Goal: Browse casually

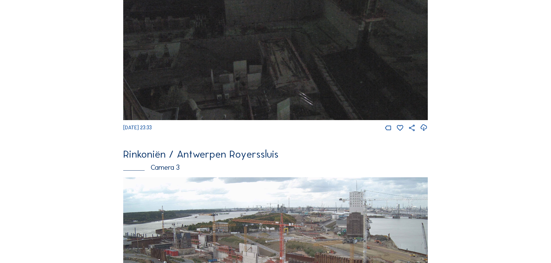
scroll to position [781, 0]
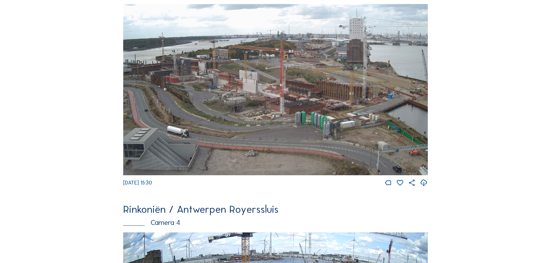
click at [374, 79] on img at bounding box center [275, 90] width 305 height 172
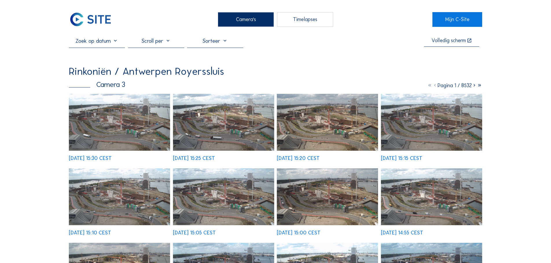
click at [113, 106] on img at bounding box center [119, 122] width 101 height 57
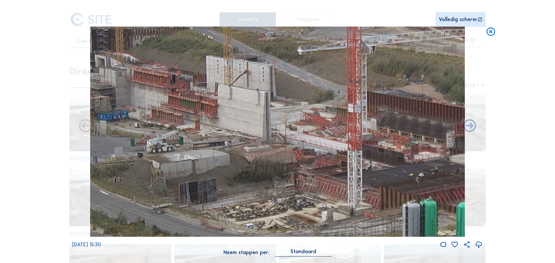
drag, startPoint x: 172, startPoint y: 117, endPoint x: 199, endPoint y: 95, distance: 35.3
click at [199, 95] on img at bounding box center [277, 132] width 375 height 211
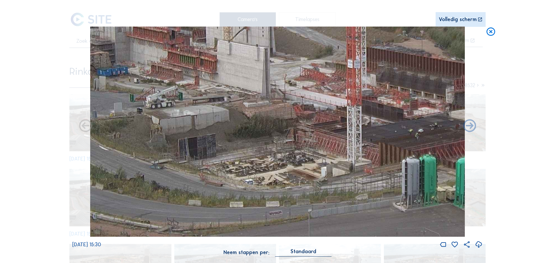
drag, startPoint x: 292, startPoint y: 143, endPoint x: 260, endPoint y: 74, distance: 75.6
click at [260, 74] on img at bounding box center [277, 132] width 375 height 211
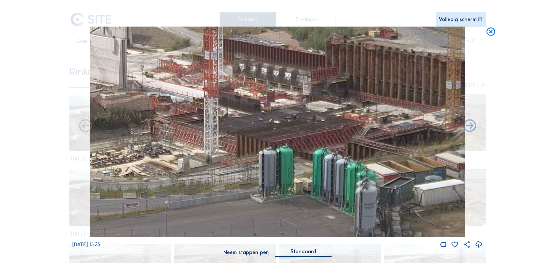
drag, startPoint x: 294, startPoint y: 128, endPoint x: 151, endPoint y: 119, distance: 143.4
click at [151, 119] on img at bounding box center [277, 132] width 375 height 211
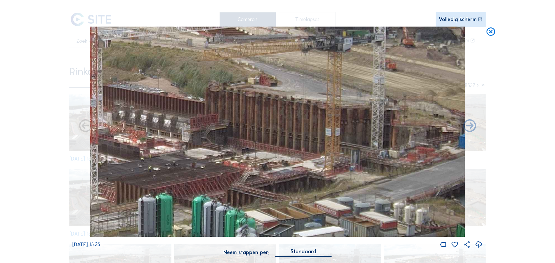
drag, startPoint x: 359, startPoint y: 123, endPoint x: 241, endPoint y: 171, distance: 127.2
click at [241, 171] on img at bounding box center [277, 132] width 375 height 211
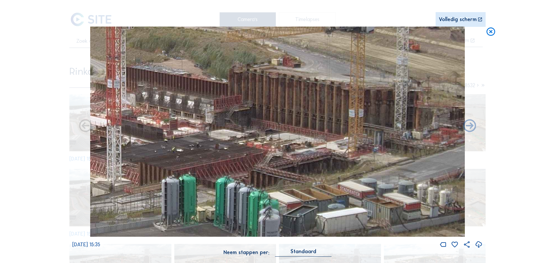
drag, startPoint x: 286, startPoint y: 154, endPoint x: 304, endPoint y: 141, distance: 22.1
click at [304, 141] on img at bounding box center [277, 132] width 375 height 211
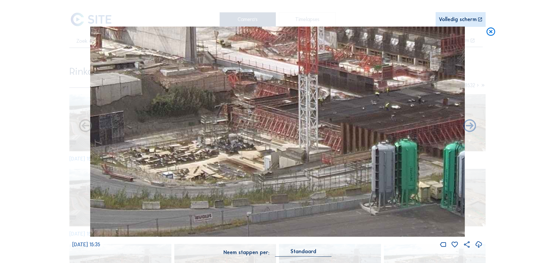
drag, startPoint x: 199, startPoint y: 150, endPoint x: 410, endPoint y: 114, distance: 214.0
click at [410, 114] on img at bounding box center [277, 132] width 375 height 211
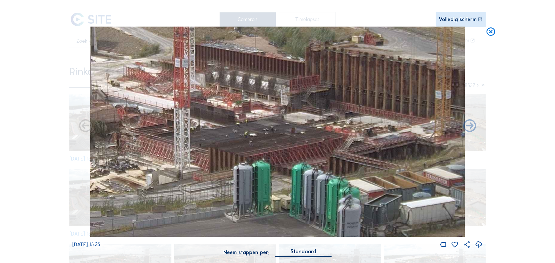
drag, startPoint x: 344, startPoint y: 129, endPoint x: 257, endPoint y: 140, distance: 87.8
click at [258, 140] on img at bounding box center [277, 132] width 375 height 211
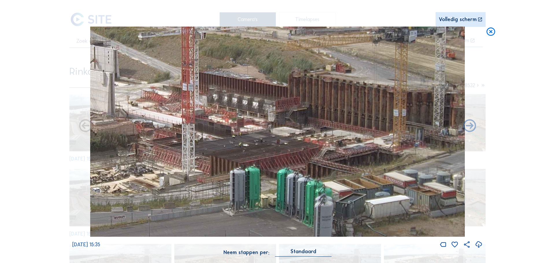
drag, startPoint x: 361, startPoint y: 113, endPoint x: 349, endPoint y: 125, distance: 17.0
click at [349, 125] on img at bounding box center [277, 132] width 375 height 211
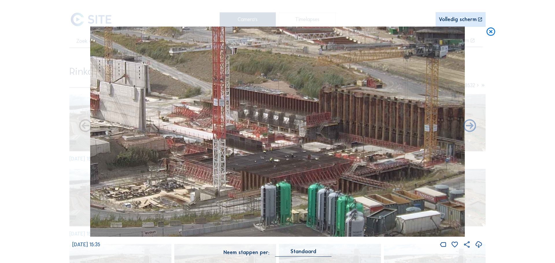
drag, startPoint x: 257, startPoint y: 128, endPoint x: 288, endPoint y: 143, distance: 34.5
click at [288, 143] on img at bounding box center [277, 132] width 375 height 211
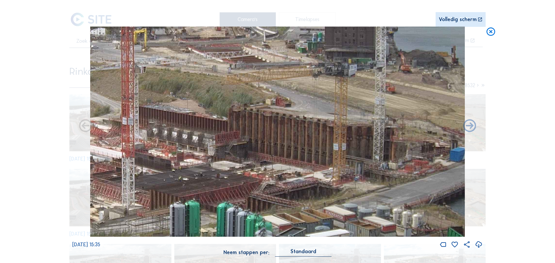
drag, startPoint x: 343, startPoint y: 136, endPoint x: 229, endPoint y: 152, distance: 114.6
click at [229, 152] on img at bounding box center [277, 132] width 375 height 211
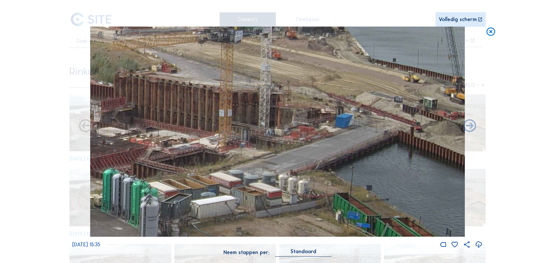
drag, startPoint x: 344, startPoint y: 137, endPoint x: 193, endPoint y: 103, distance: 154.7
click at [193, 103] on img at bounding box center [277, 132] width 375 height 211
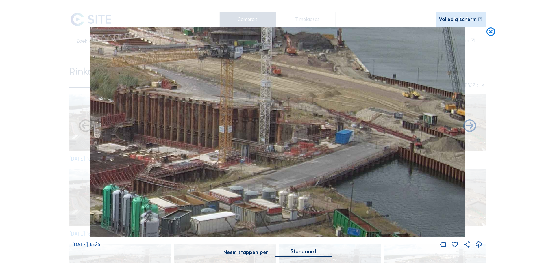
drag, startPoint x: 321, startPoint y: 134, endPoint x: 244, endPoint y: 155, distance: 79.9
click at [237, 163] on img at bounding box center [277, 132] width 375 height 211
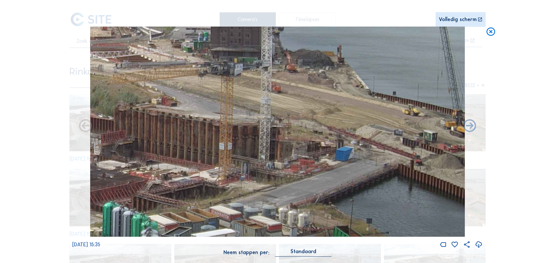
drag, startPoint x: 252, startPoint y: 136, endPoint x: 226, endPoint y: 147, distance: 27.6
click at [223, 152] on img at bounding box center [277, 132] width 375 height 211
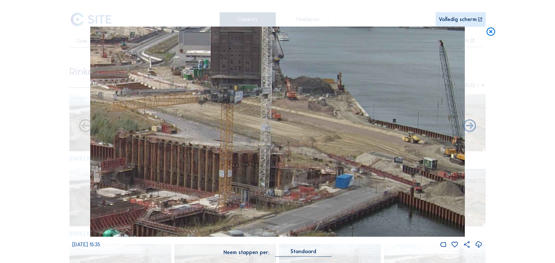
drag, startPoint x: 388, startPoint y: 128, endPoint x: 318, endPoint y: 156, distance: 75.0
click at [320, 156] on img at bounding box center [277, 132] width 375 height 211
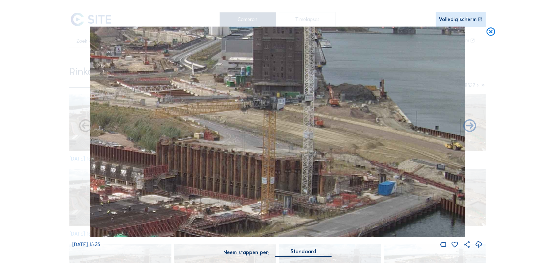
drag, startPoint x: 278, startPoint y: 150, endPoint x: 321, endPoint y: 157, distance: 43.7
click at [321, 157] on img at bounding box center [277, 132] width 375 height 211
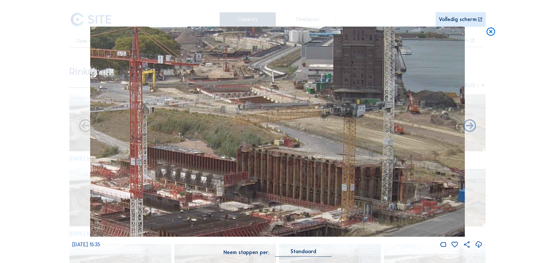
drag, startPoint x: 248, startPoint y: 139, endPoint x: 349, endPoint y: 147, distance: 100.6
click at [349, 147] on img at bounding box center [277, 132] width 375 height 211
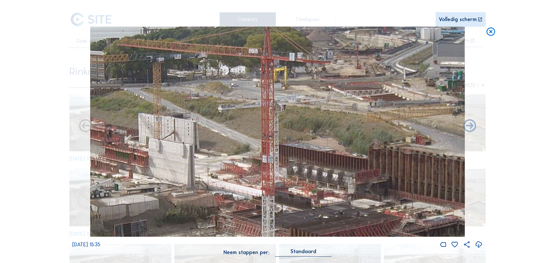
drag, startPoint x: 242, startPoint y: 156, endPoint x: 362, endPoint y: 156, distance: 120.6
click at [362, 156] on img at bounding box center [277, 132] width 375 height 211
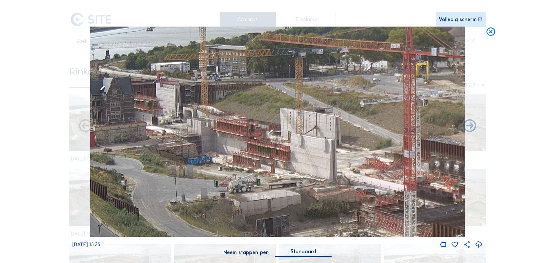
drag, startPoint x: 237, startPoint y: 157, endPoint x: 353, endPoint y: 152, distance: 116.1
click at [353, 152] on img at bounding box center [277, 132] width 375 height 211
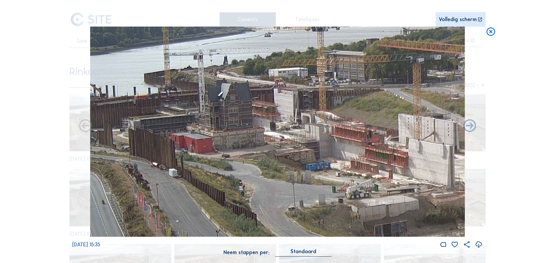
drag, startPoint x: 263, startPoint y: 152, endPoint x: 363, endPoint y: 162, distance: 100.8
click at [363, 162] on img at bounding box center [277, 132] width 375 height 211
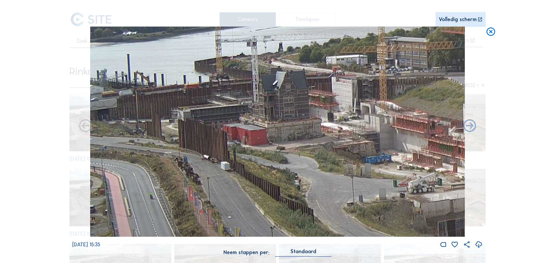
drag, startPoint x: 262, startPoint y: 143, endPoint x: 333, endPoint y: 133, distance: 71.5
click at [333, 133] on img at bounding box center [277, 132] width 375 height 211
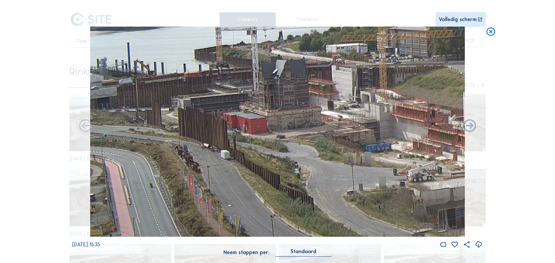
drag, startPoint x: 249, startPoint y: 137, endPoint x: 252, endPoint y: 133, distance: 4.7
click at [252, 133] on img at bounding box center [277, 132] width 375 height 211
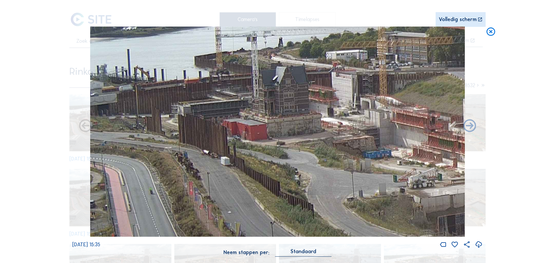
drag, startPoint x: 182, startPoint y: 144, endPoint x: 210, endPoint y: 151, distance: 28.8
click at [210, 151] on img at bounding box center [277, 132] width 375 height 211
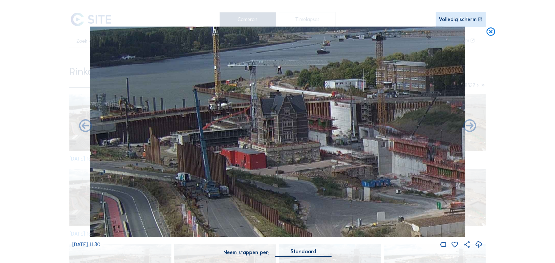
drag, startPoint x: 267, startPoint y: 151, endPoint x: 269, endPoint y: 181, distance: 30.2
click at [269, 181] on img at bounding box center [277, 132] width 375 height 211
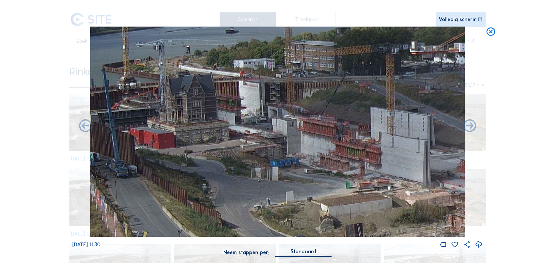
drag, startPoint x: 264, startPoint y: 126, endPoint x: 173, endPoint y: 104, distance: 93.2
click at [173, 104] on img at bounding box center [277, 132] width 375 height 211
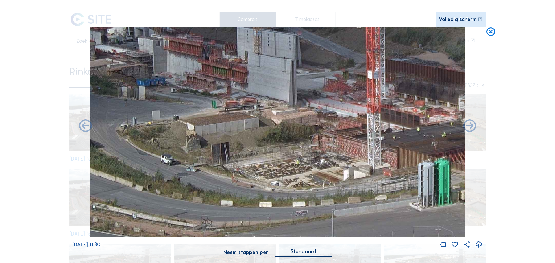
drag, startPoint x: 297, startPoint y: 179, endPoint x: 175, endPoint y: 102, distance: 144.8
click at [175, 102] on img at bounding box center [277, 132] width 375 height 211
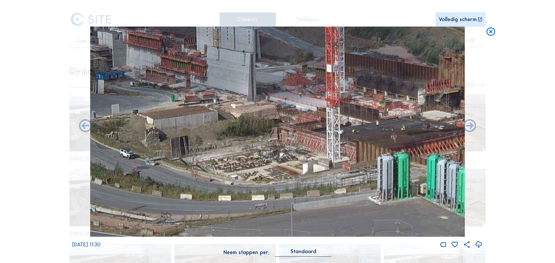
drag, startPoint x: 251, startPoint y: 176, endPoint x: 211, endPoint y: 170, distance: 40.7
click at [211, 170] on img at bounding box center [277, 132] width 375 height 211
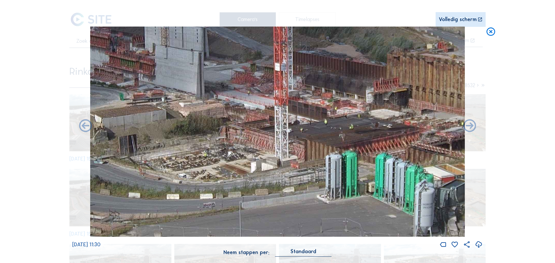
drag, startPoint x: 283, startPoint y: 179, endPoint x: 225, endPoint y: 177, distance: 58.5
click at [225, 177] on img at bounding box center [277, 132] width 375 height 211
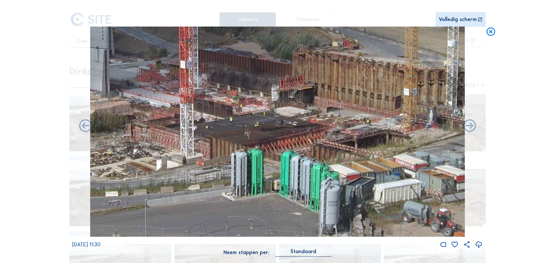
drag, startPoint x: 317, startPoint y: 178, endPoint x: 230, endPoint y: 172, distance: 87.0
click at [230, 172] on img at bounding box center [277, 132] width 375 height 211
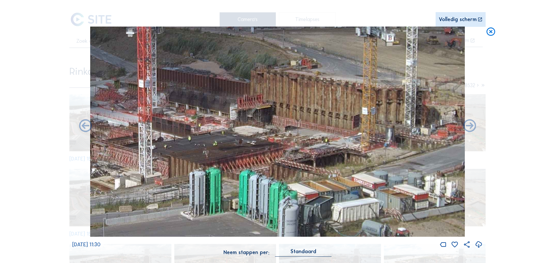
drag, startPoint x: 298, startPoint y: 170, endPoint x: 296, endPoint y: 173, distance: 4.5
click at [296, 173] on img at bounding box center [277, 132] width 375 height 211
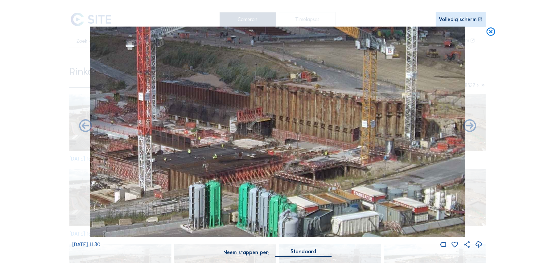
drag, startPoint x: 238, startPoint y: 113, endPoint x: 239, endPoint y: 123, distance: 9.9
click at [239, 123] on img at bounding box center [277, 132] width 375 height 211
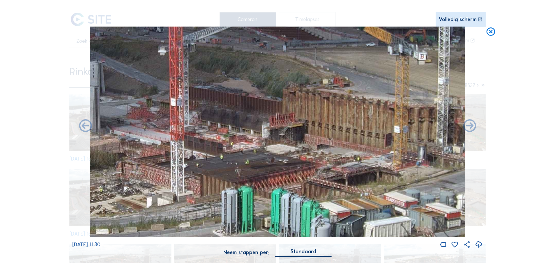
drag, startPoint x: 246, startPoint y: 115, endPoint x: 278, endPoint y: 120, distance: 32.9
click at [278, 120] on img at bounding box center [277, 132] width 375 height 211
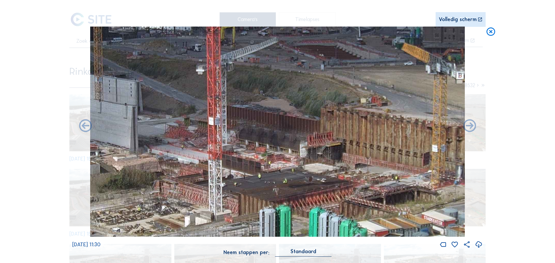
drag, startPoint x: 243, startPoint y: 121, endPoint x: 281, endPoint y: 141, distance: 42.4
click at [281, 141] on img at bounding box center [277, 132] width 375 height 211
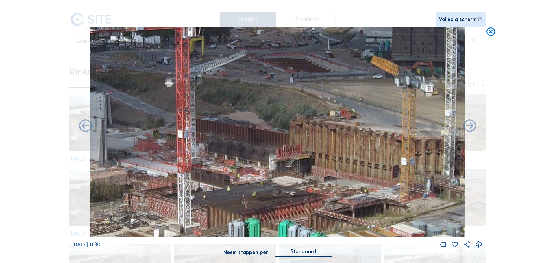
drag, startPoint x: 266, startPoint y: 141, endPoint x: 235, endPoint y: 154, distance: 33.6
click at [235, 154] on img at bounding box center [277, 132] width 375 height 211
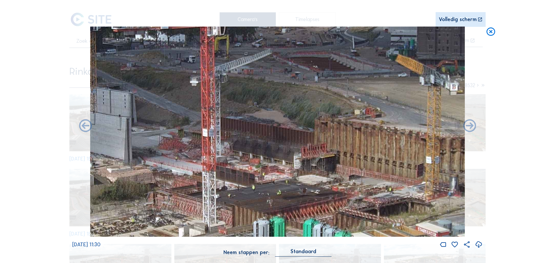
drag, startPoint x: 220, startPoint y: 156, endPoint x: 245, endPoint y: 154, distance: 24.9
click at [245, 154] on img at bounding box center [277, 132] width 375 height 211
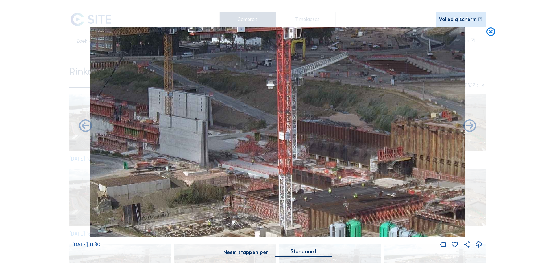
drag, startPoint x: 212, startPoint y: 159, endPoint x: 247, endPoint y: 163, distance: 35.3
click at [288, 163] on img at bounding box center [277, 132] width 375 height 211
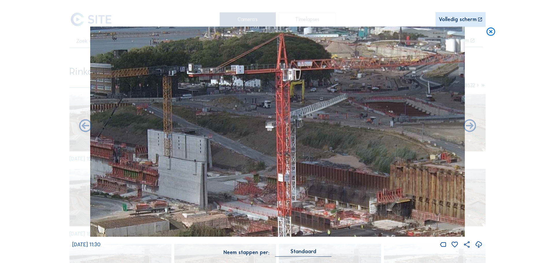
drag, startPoint x: 235, startPoint y: 167, endPoint x: 237, endPoint y: 204, distance: 36.5
click at [237, 204] on img at bounding box center [277, 132] width 375 height 211
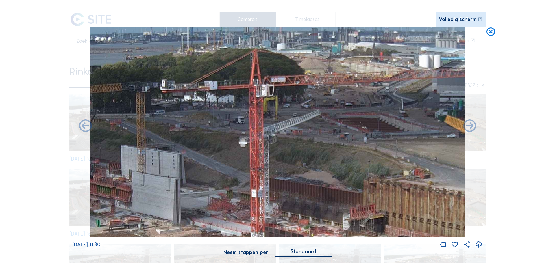
drag, startPoint x: 270, startPoint y: 175, endPoint x: 239, endPoint y: 190, distance: 34.8
click at [239, 190] on img at bounding box center [277, 132] width 375 height 211
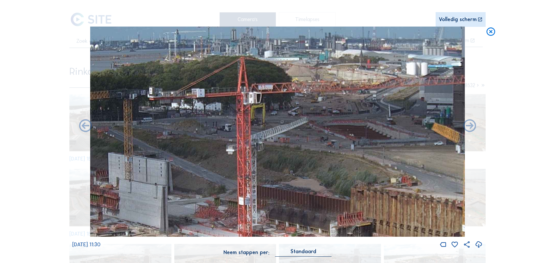
drag, startPoint x: 249, startPoint y: 157, endPoint x: 244, endPoint y: 162, distance: 7.0
click at [244, 162] on img at bounding box center [277, 132] width 375 height 211
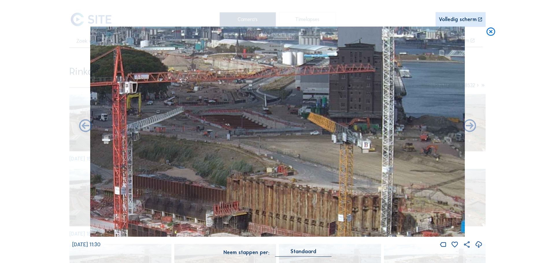
drag, startPoint x: 352, startPoint y: 113, endPoint x: 227, endPoint y: 102, distance: 125.5
click at [228, 101] on img at bounding box center [277, 132] width 375 height 211
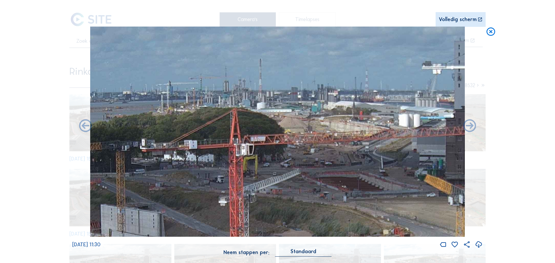
drag, startPoint x: 227, startPoint y: 93, endPoint x: 346, endPoint y: 155, distance: 133.9
click at [346, 155] on img at bounding box center [277, 132] width 375 height 211
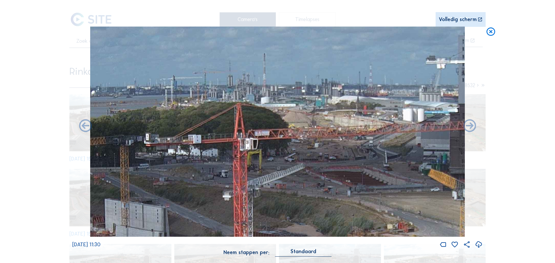
drag, startPoint x: 259, startPoint y: 161, endPoint x: 263, endPoint y: 156, distance: 6.8
click at [263, 156] on img at bounding box center [277, 132] width 375 height 211
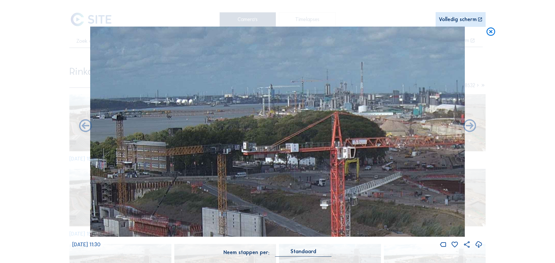
drag, startPoint x: 255, startPoint y: 155, endPoint x: 353, endPoint y: 164, distance: 97.9
click at [353, 164] on img at bounding box center [277, 132] width 375 height 211
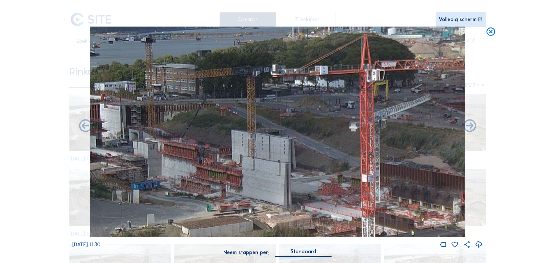
drag, startPoint x: 283, startPoint y: 159, endPoint x: 311, endPoint y: 91, distance: 73.0
click at [311, 91] on img at bounding box center [277, 132] width 375 height 211
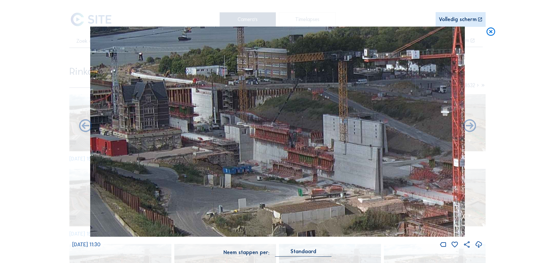
drag, startPoint x: 233, startPoint y: 128, endPoint x: 324, endPoint y: 114, distance: 91.6
click at [324, 114] on img at bounding box center [277, 132] width 375 height 211
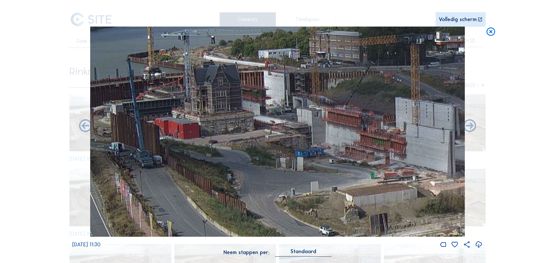
drag, startPoint x: 290, startPoint y: 120, endPoint x: 353, endPoint y: 108, distance: 63.6
click at [353, 108] on img at bounding box center [277, 132] width 375 height 211
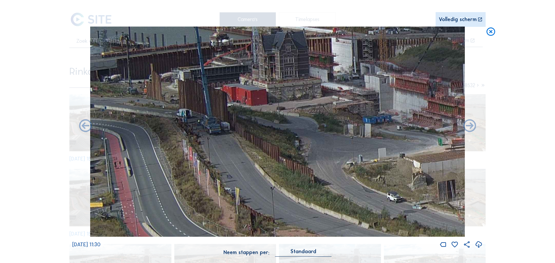
drag, startPoint x: 203, startPoint y: 134, endPoint x: 314, endPoint y: 102, distance: 115.9
click at [314, 102] on img at bounding box center [277, 132] width 375 height 211
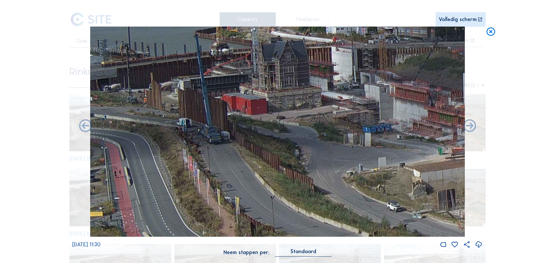
drag, startPoint x: 307, startPoint y: 106, endPoint x: 309, endPoint y: 115, distance: 9.5
click at [309, 115] on img at bounding box center [277, 132] width 375 height 211
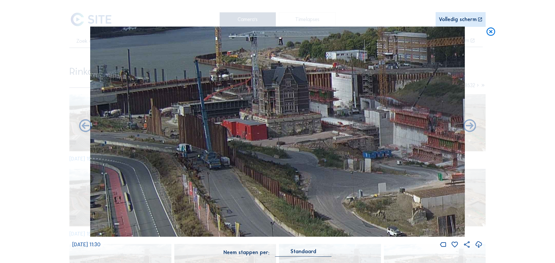
drag, startPoint x: 298, startPoint y: 99, endPoint x: 337, endPoint y: 140, distance: 56.7
click at [342, 137] on img at bounding box center [277, 132] width 375 height 211
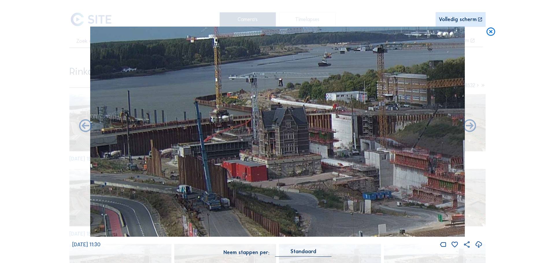
drag, startPoint x: 212, startPoint y: 130, endPoint x: 255, endPoint y: 166, distance: 56.2
click at [255, 166] on img at bounding box center [277, 132] width 375 height 211
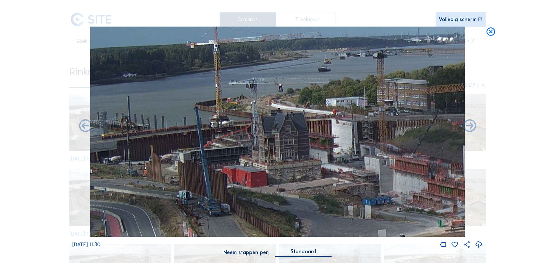
drag, startPoint x: 153, startPoint y: 141, endPoint x: 191, endPoint y: 147, distance: 39.1
click at [191, 147] on img at bounding box center [277, 132] width 375 height 211
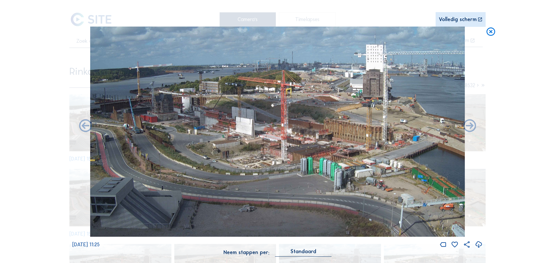
click at [509, 34] on div "Scroll om door de tijd te reizen | Druk op de 'Alt'-knop + scroll om te Zoomen …" at bounding box center [277, 131] width 555 height 263
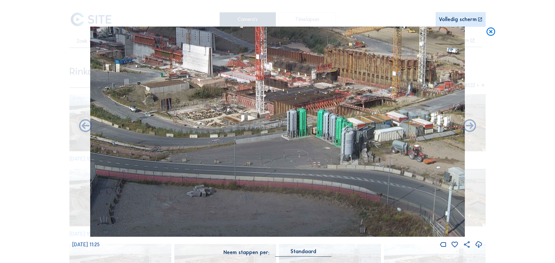
drag, startPoint x: 275, startPoint y: 149, endPoint x: 269, endPoint y: 50, distance: 99.4
click at [272, 4] on div "Scroll om door de tijd te reizen | Druk op de 'Alt'-knop + scroll om te Zoomen …" at bounding box center [277, 131] width 411 height 263
drag, startPoint x: 287, startPoint y: 145, endPoint x: 290, endPoint y: 76, distance: 68.9
click at [290, 76] on img at bounding box center [277, 132] width 375 height 211
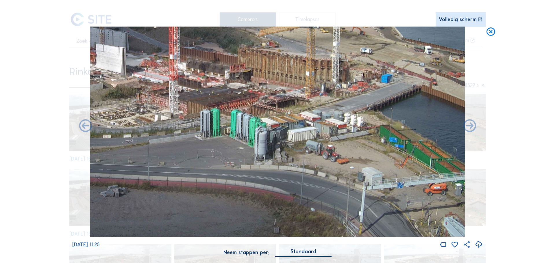
drag
click at [117, 117] on img at bounding box center [277, 132] width 375 height 211
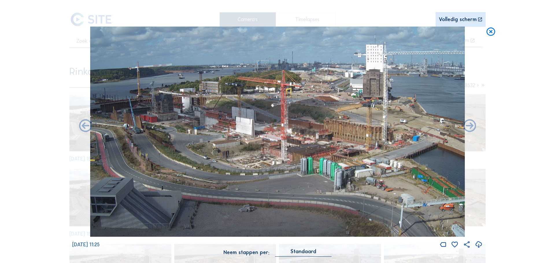
click at [229, 152] on img at bounding box center [277, 132] width 375 height 211
